Goal: Information Seeking & Learning: Check status

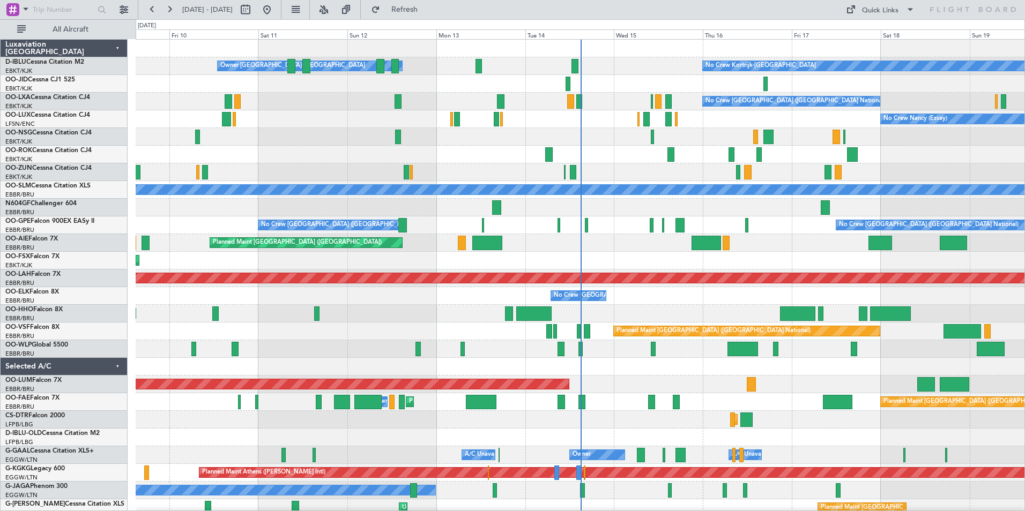
click at [199, 371] on div at bounding box center [580, 367] width 889 height 18
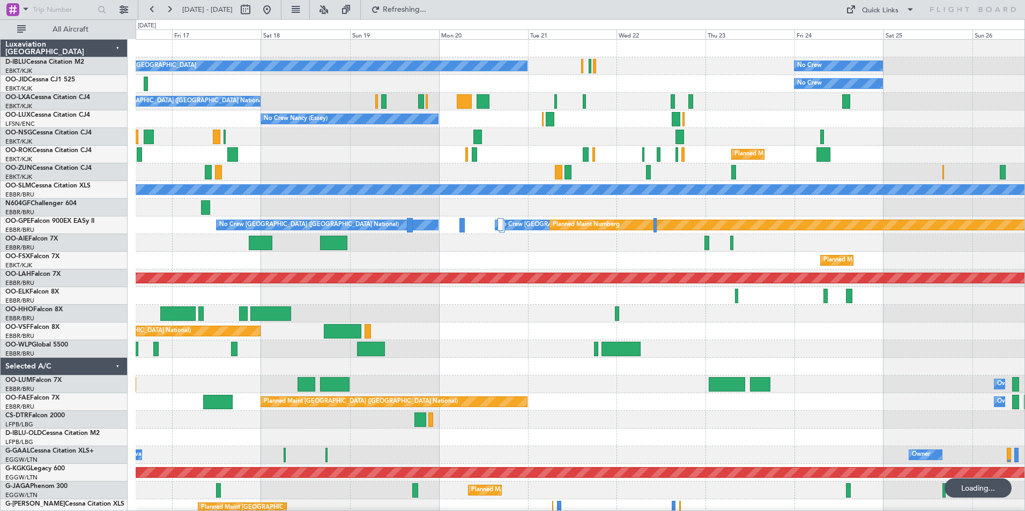
click at [278, 406] on div "No Crew Kortrijk-[GEOGRAPHIC_DATA] No Crew No Crew No Crew [GEOGRAPHIC_DATA] (B…" at bounding box center [580, 402] width 889 height 725
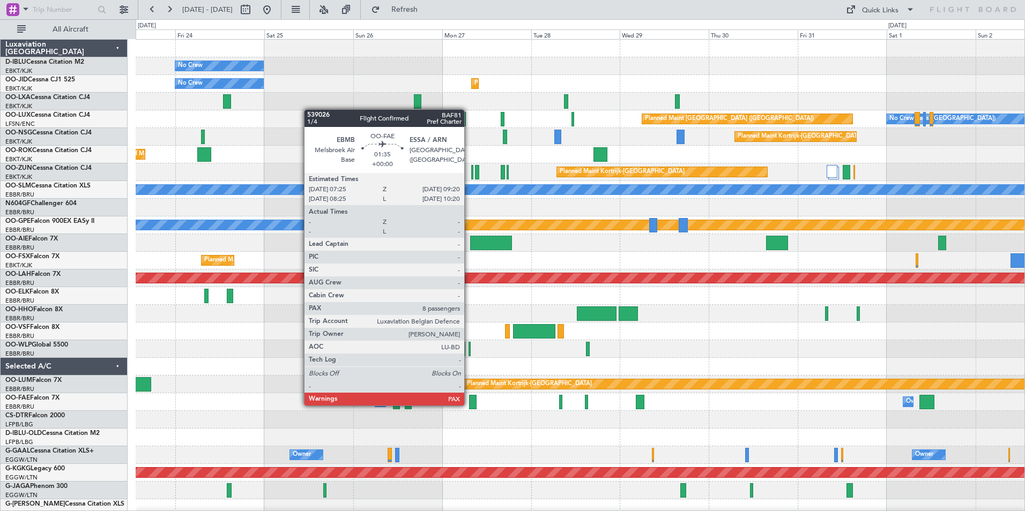
click at [469, 405] on div at bounding box center [473, 402] width 8 height 14
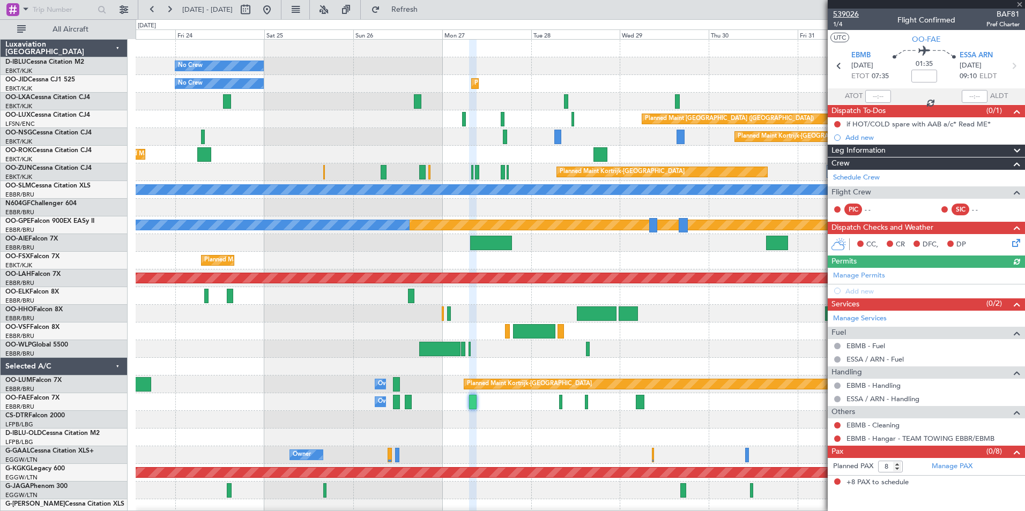
click at [851, 14] on span "539026" at bounding box center [846, 14] width 26 height 11
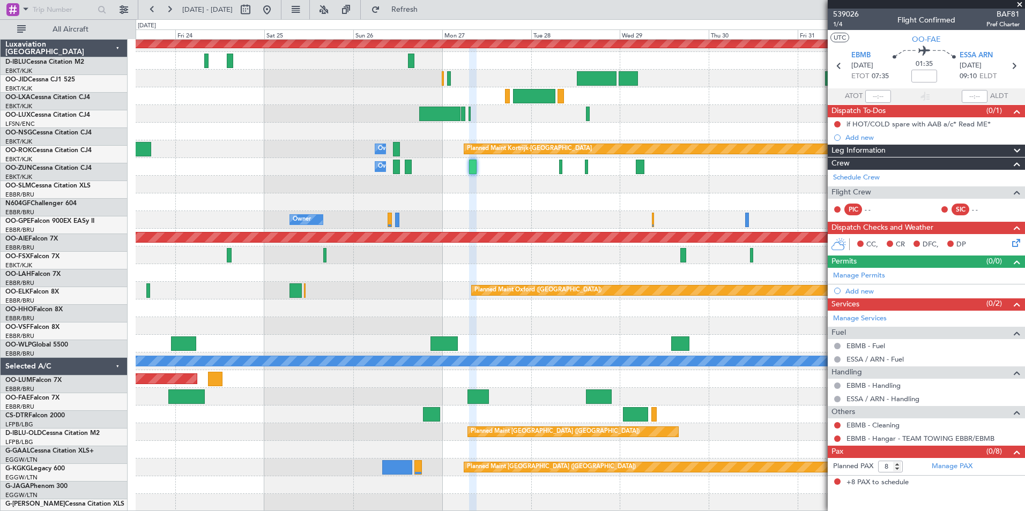
scroll to position [235, 0]
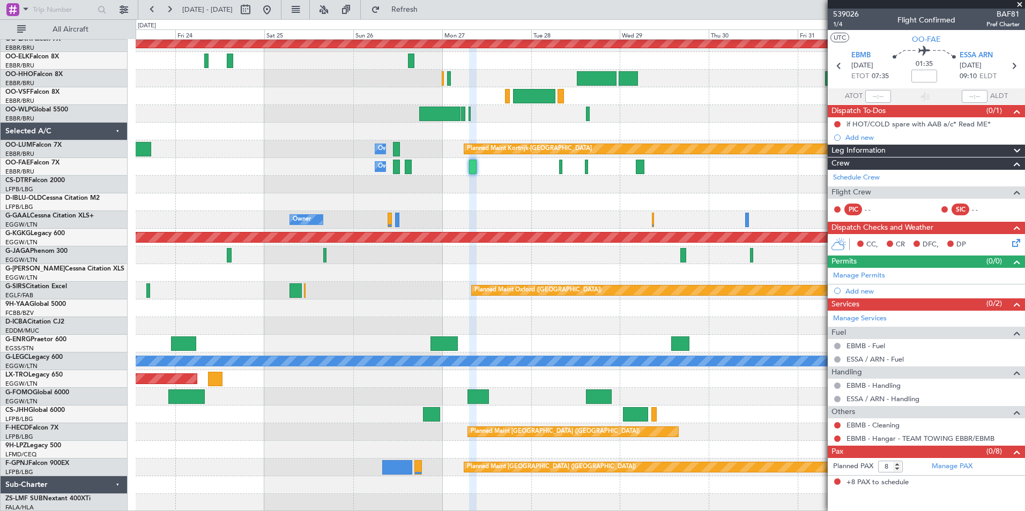
click at [806, 411] on div at bounding box center [580, 415] width 889 height 18
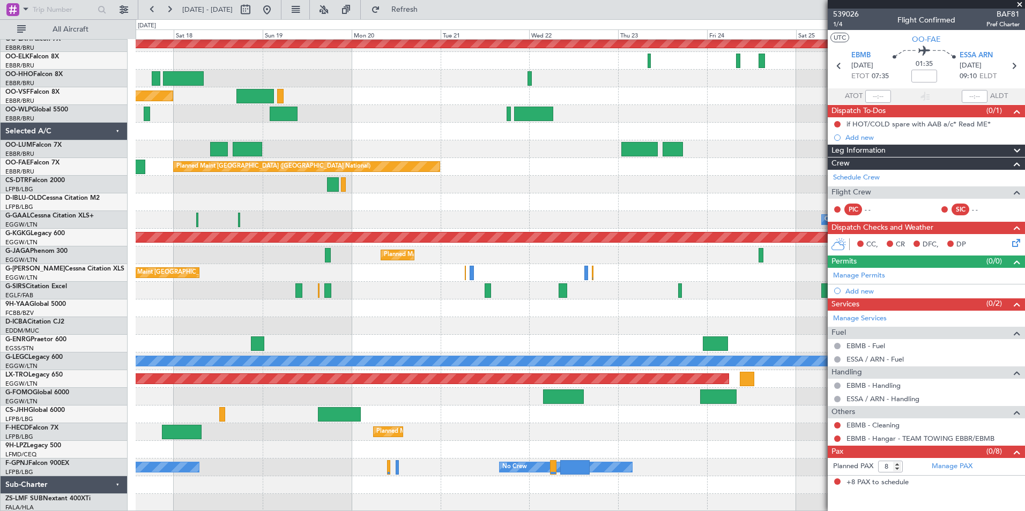
click at [642, 357] on div "Planned Maint [GEOGRAPHIC_DATA] ([GEOGRAPHIC_DATA]) A/C Unavailable [GEOGRAPHIC…" at bounding box center [580, 362] width 889 height 18
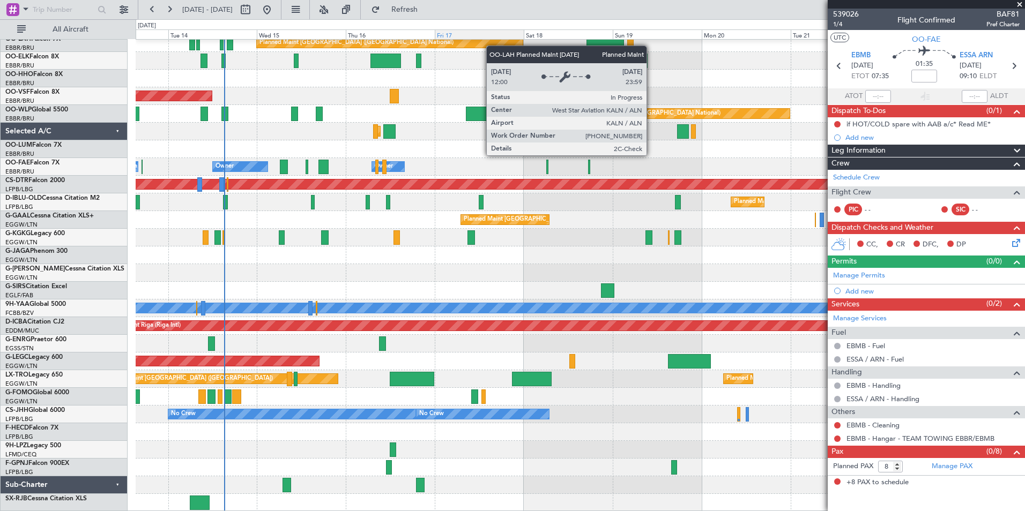
scroll to position [288, 0]
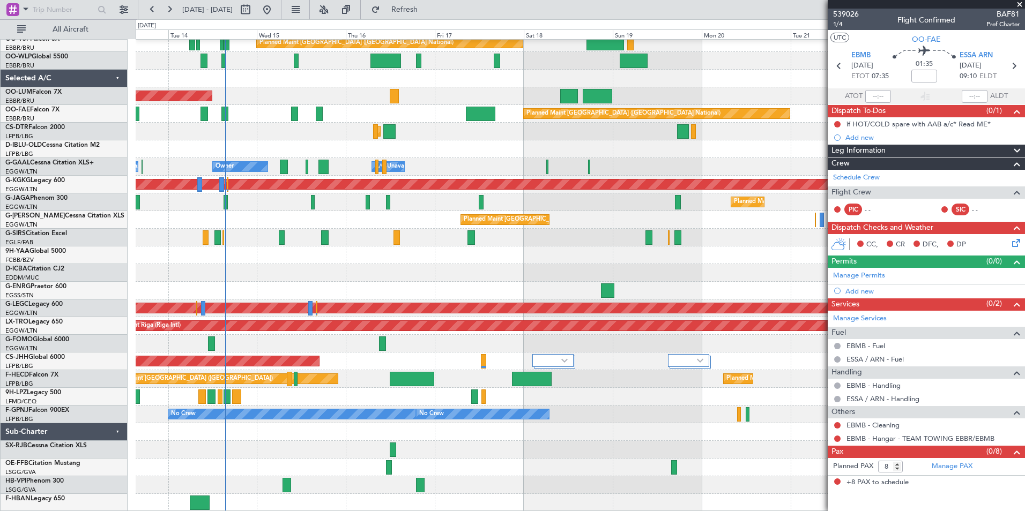
click at [72, 511] on html "[DATE] - [DATE] Refresh Quick Links All Aircraft Planned Maint [GEOGRAPHIC_DATA…" at bounding box center [512, 255] width 1025 height 511
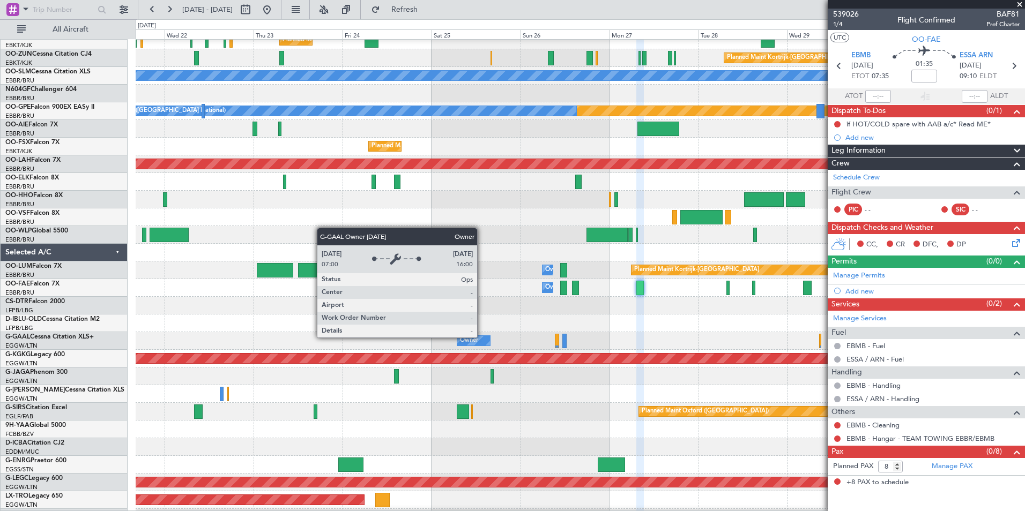
scroll to position [0, 0]
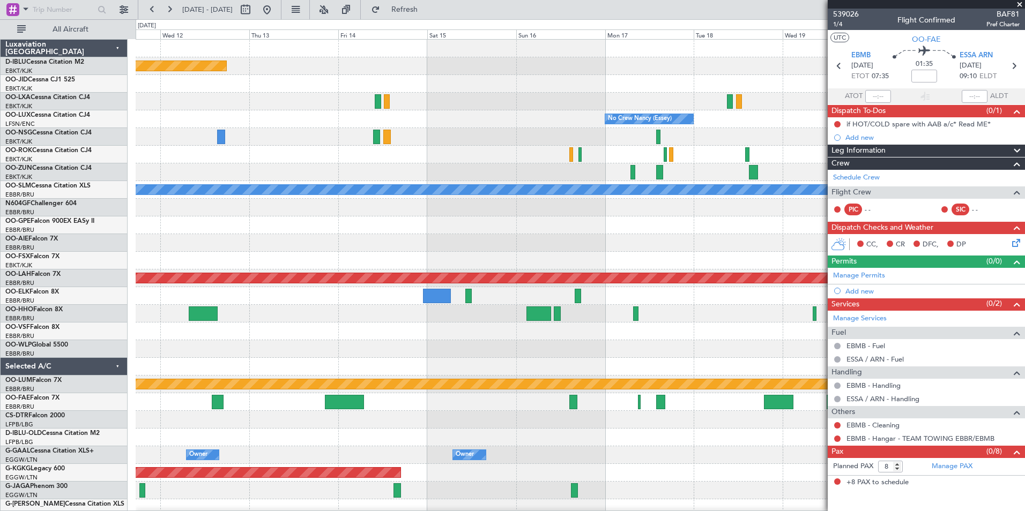
click at [394, 367] on div at bounding box center [580, 367] width 889 height 18
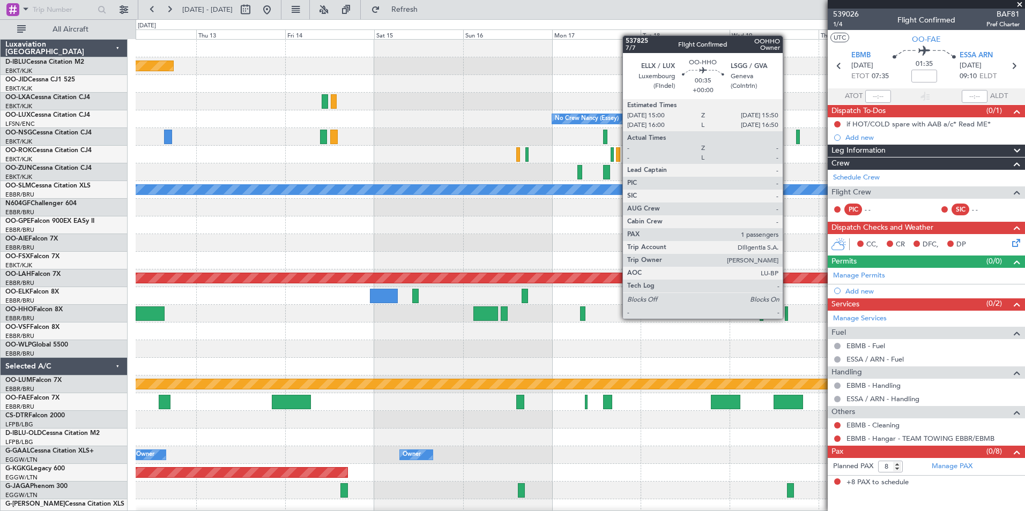
click at [787, 318] on div at bounding box center [786, 314] width 3 height 14
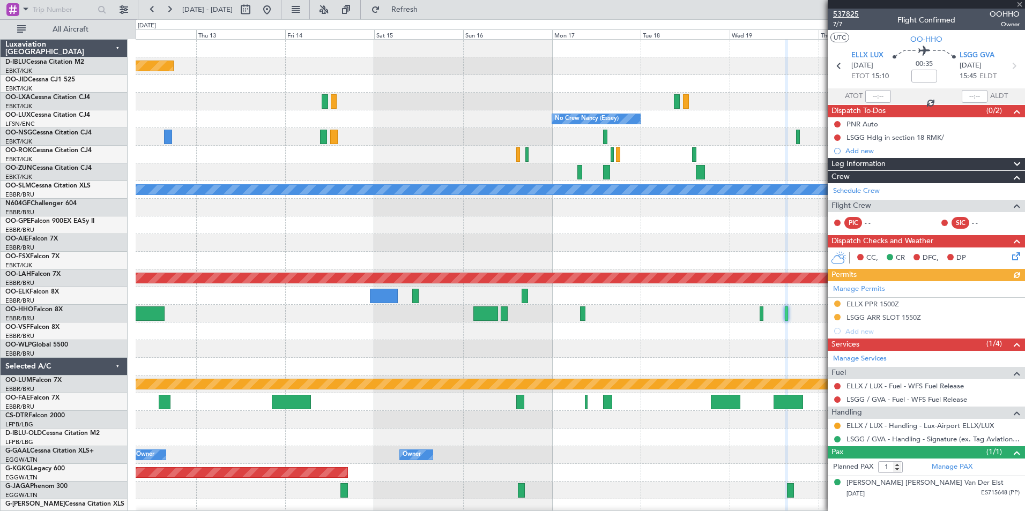
click at [851, 11] on span "537825" at bounding box center [846, 14] width 26 height 11
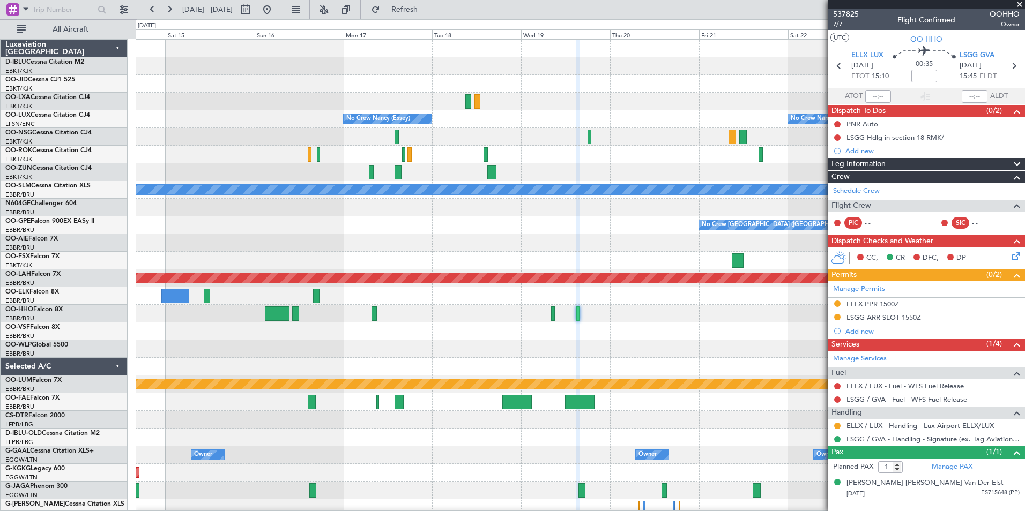
click at [348, 336] on div "Planned Maint Geneva (Cointrin)" at bounding box center [580, 332] width 889 height 18
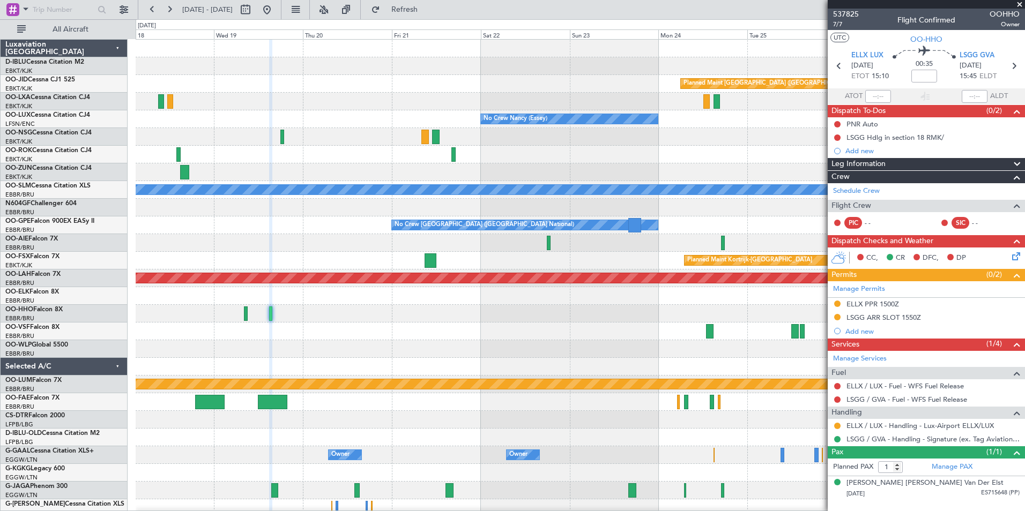
click at [371, 328] on div "Planned Maint [GEOGRAPHIC_DATA] ([GEOGRAPHIC_DATA]) No Crew [PERSON_NAME] ([PER…" at bounding box center [580, 376] width 889 height 672
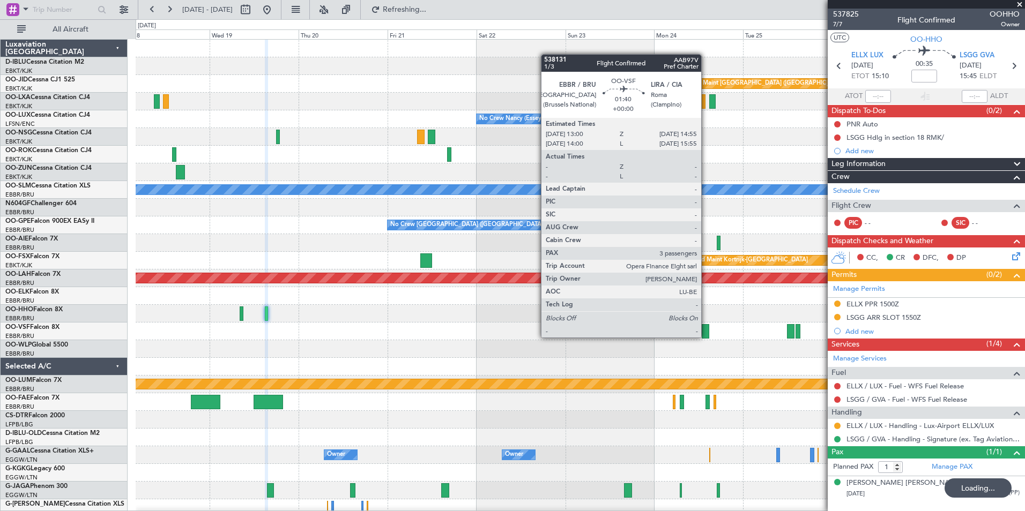
click at [706, 338] on div at bounding box center [706, 331] width 8 height 14
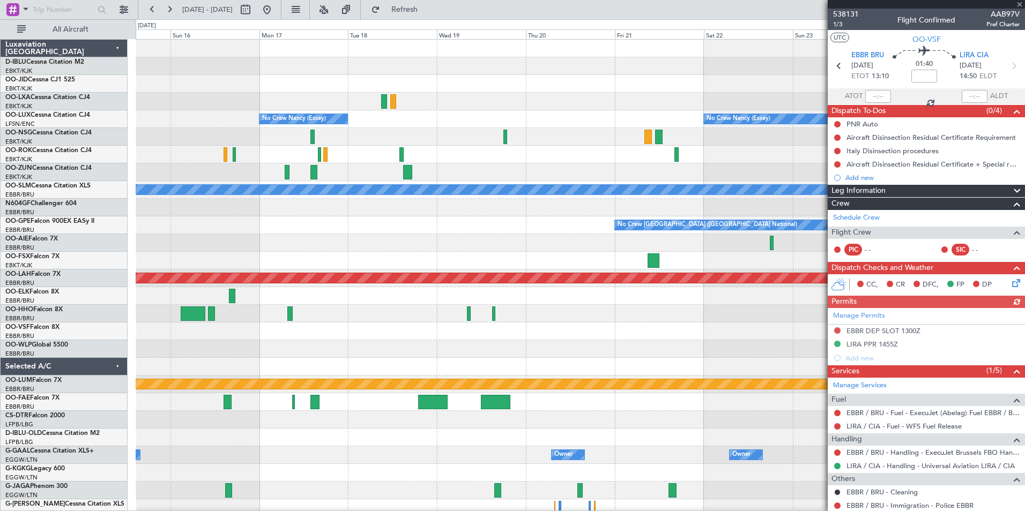
click at [595, 341] on div "Planned Maint [GEOGRAPHIC_DATA] ([GEOGRAPHIC_DATA]) No Crew [PERSON_NAME] ([PER…" at bounding box center [580, 376] width 889 height 672
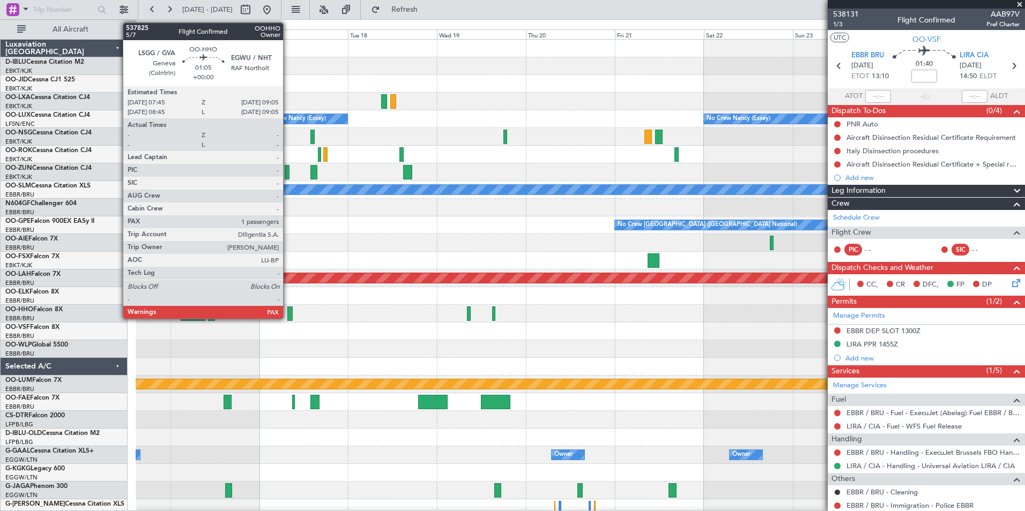
click at [288, 313] on div at bounding box center [289, 314] width 5 height 14
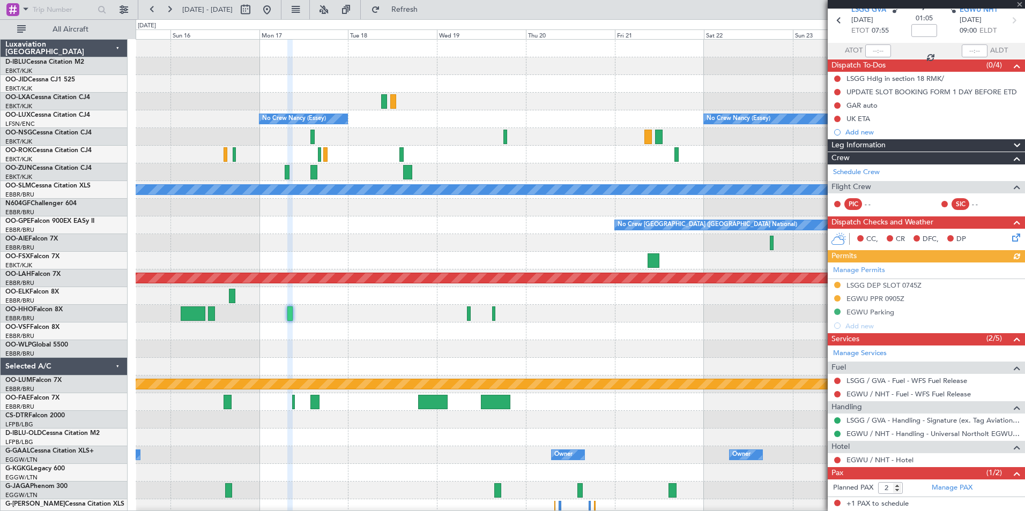
scroll to position [69, 0]
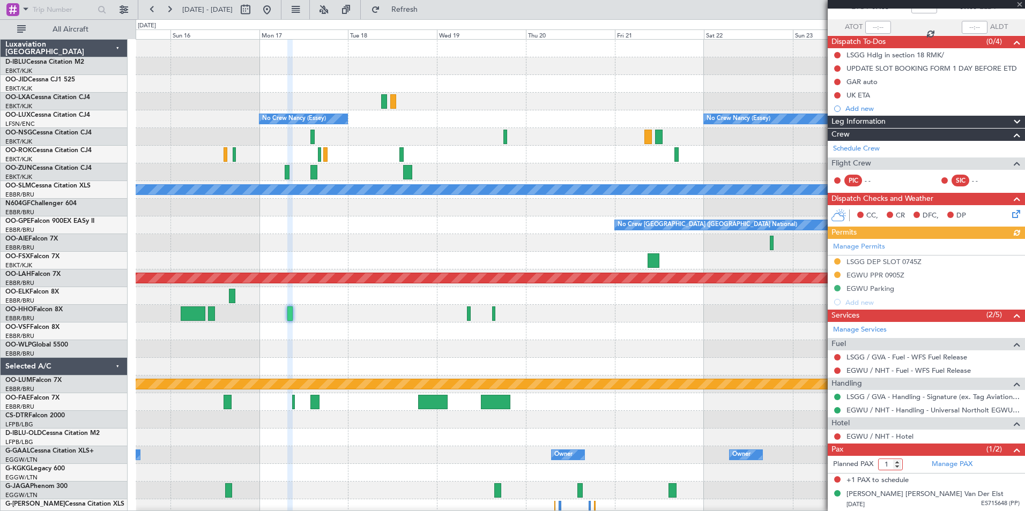
type input "1"
click at [896, 467] on input "1" at bounding box center [890, 465] width 25 height 12
click at [1010, 450] on span at bounding box center [1016, 450] width 13 height 13
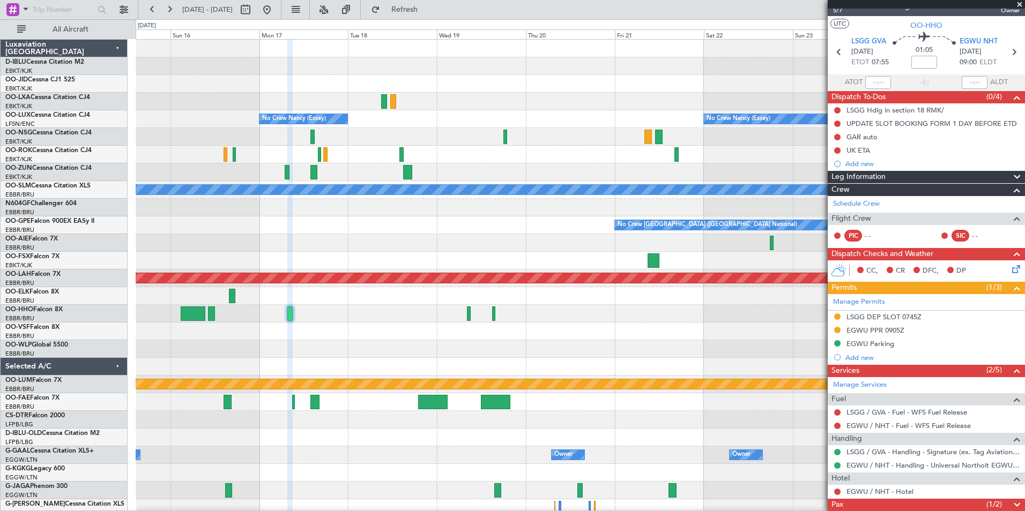
click at [1010, 507] on span at bounding box center [1016, 505] width 13 height 13
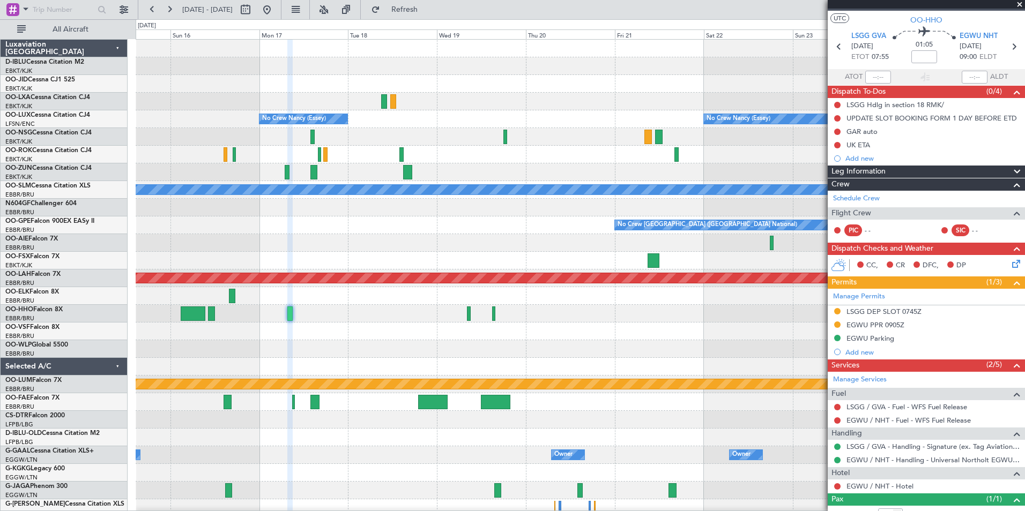
scroll to position [0, 0]
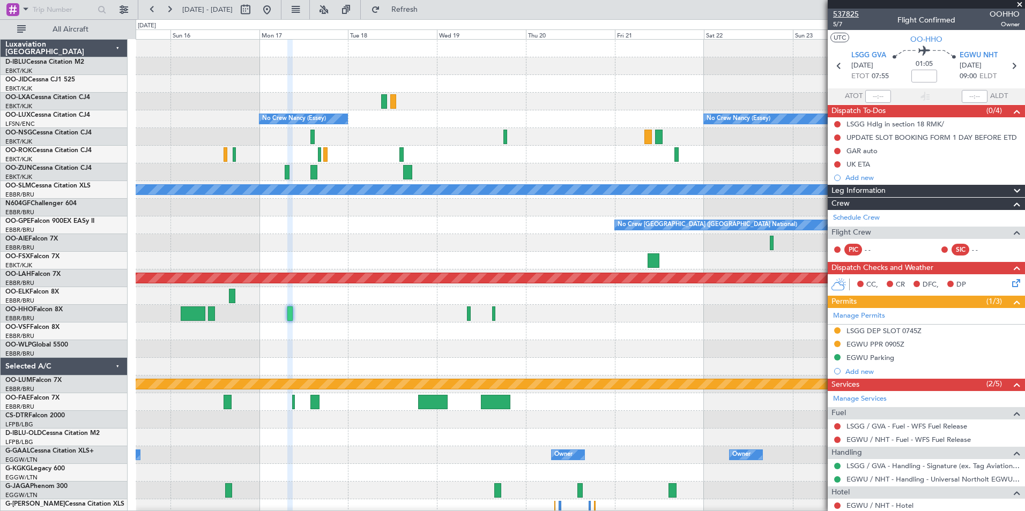
click at [842, 12] on span "537825" at bounding box center [846, 14] width 26 height 11
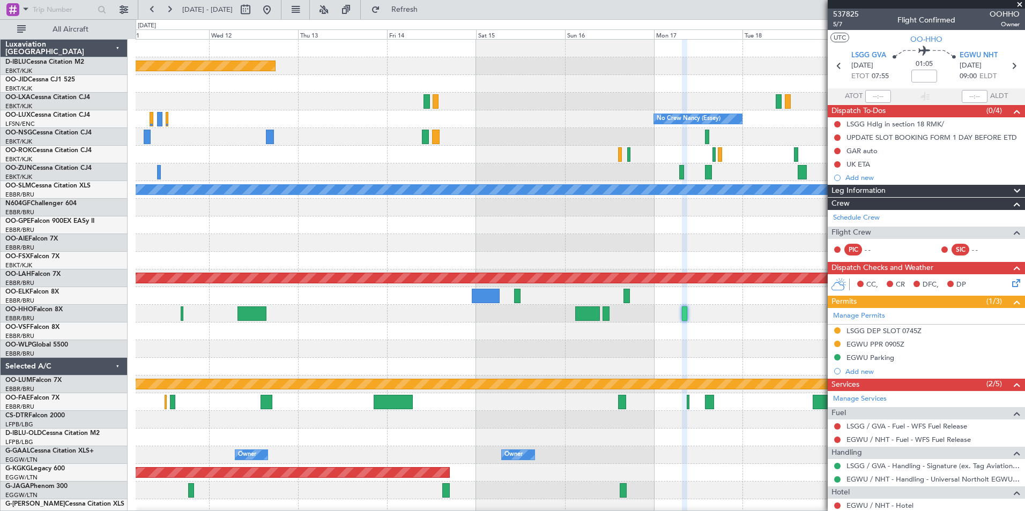
click at [711, 215] on div "Planned Maint [GEOGRAPHIC_DATA] ([GEOGRAPHIC_DATA]) No Crew [PERSON_NAME] ([PER…" at bounding box center [580, 376] width 889 height 672
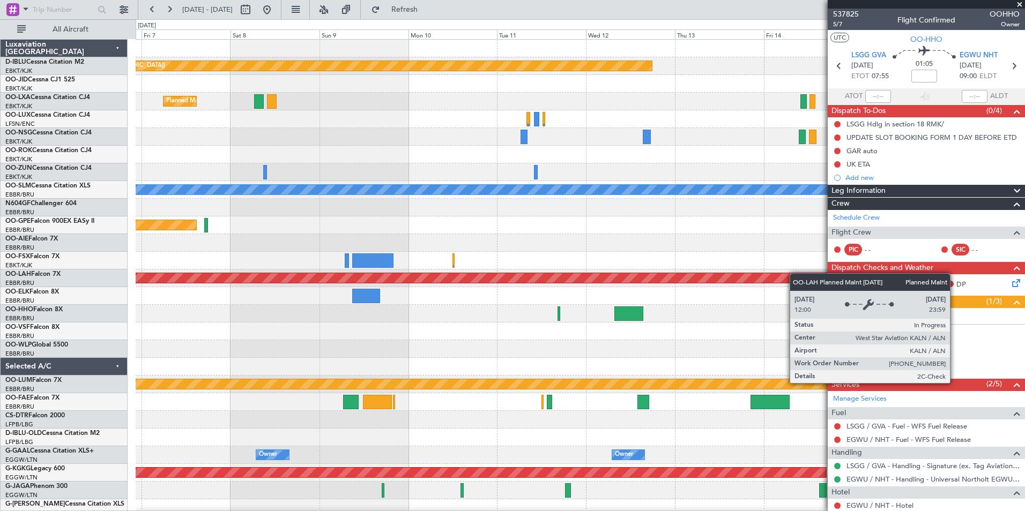
click at [803, 274] on div "Planned Maint [GEOGRAPHIC_DATA] ([GEOGRAPHIC_DATA]) Planned Maint [GEOGRAPHIC_D…" at bounding box center [580, 376] width 889 height 672
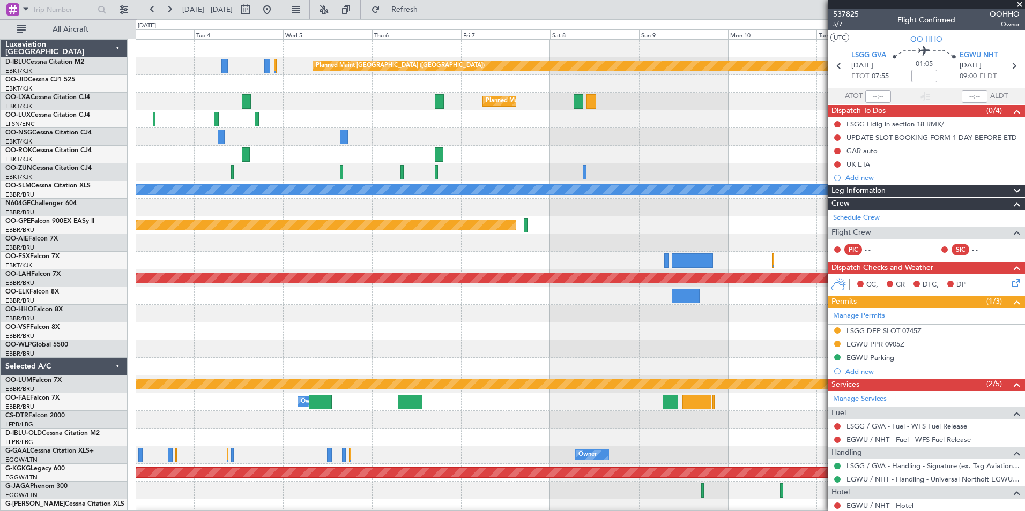
click at [764, 345] on div "Planned Maint [GEOGRAPHIC_DATA] ([GEOGRAPHIC_DATA]) Planned Maint [GEOGRAPHIC_D…" at bounding box center [580, 394] width 889 height 708
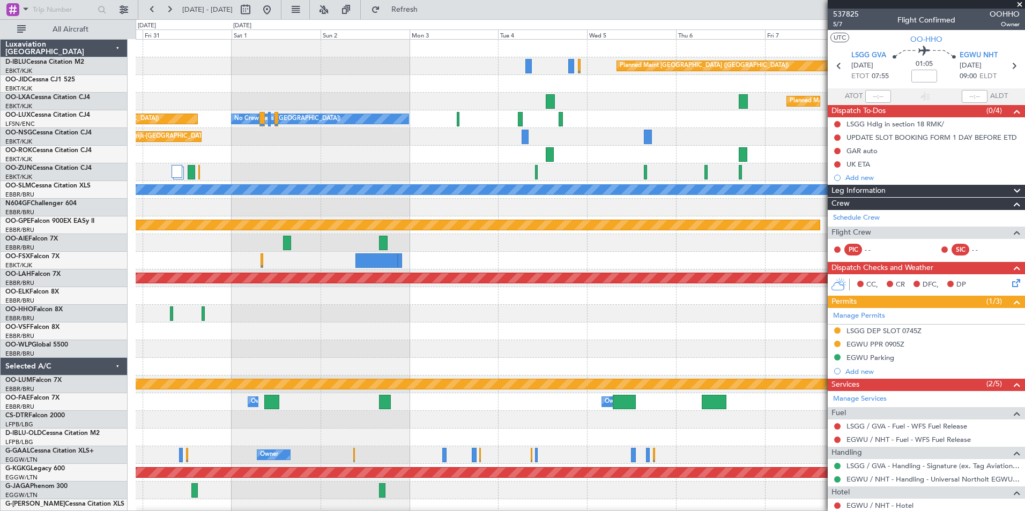
click at [749, 365] on div "Planned Maint [GEOGRAPHIC_DATA] ([GEOGRAPHIC_DATA]) Planned Maint [GEOGRAPHIC_D…" at bounding box center [580, 394] width 889 height 708
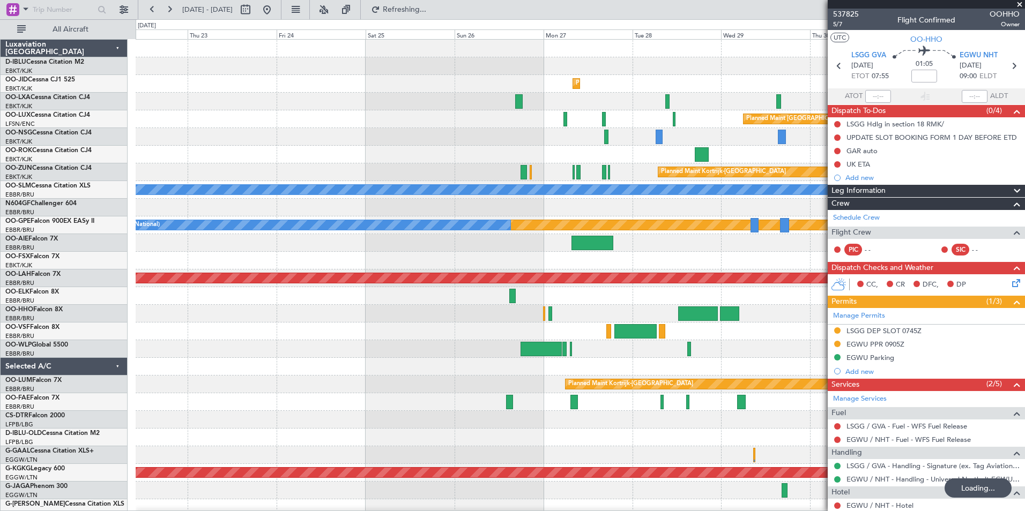
click at [773, 364] on div at bounding box center [580, 367] width 889 height 18
click at [787, 373] on div at bounding box center [580, 367] width 889 height 18
